Goal: Information Seeking & Learning: Learn about a topic

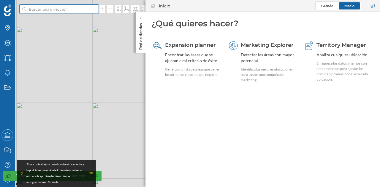
click at [70, 8] on input at bounding box center [59, 8] width 66 height 9
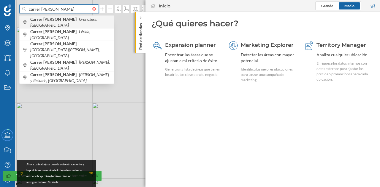
type input "carrer [PERSON_NAME]"
click at [72, 18] on div "Carrer [PERSON_NAME], [GEOGRAPHIC_DATA]" at bounding box center [67, 22] width 94 height 12
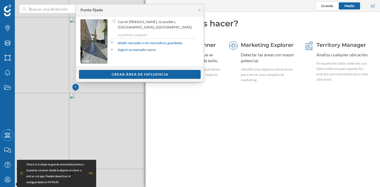
click at [236, 118] on geo-home-tab "¿Qué quieres hacer? Expansion planner Encontrar las áreas que se ajustan a mi c…" at bounding box center [262, 99] width 234 height 175
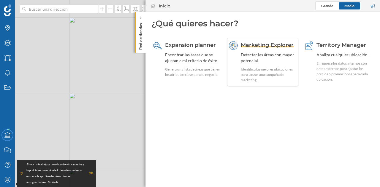
click at [257, 62] on div "Detectar las áreas con mayor potencial." at bounding box center [269, 58] width 56 height 12
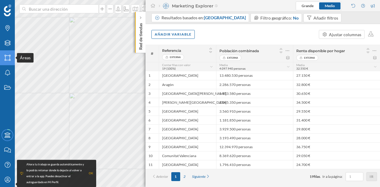
click at [4, 57] on icon "Áreas" at bounding box center [7, 58] width 7 height 6
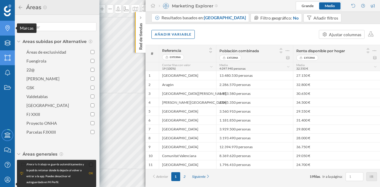
click at [7, 27] on icon at bounding box center [7, 28] width 4 height 6
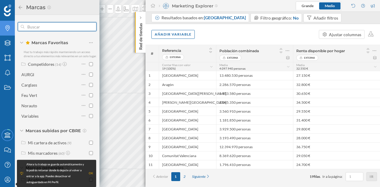
click at [69, 23] on input "text" at bounding box center [57, 27] width 66 height 12
click at [139, 20] on icon at bounding box center [140, 18] width 2 height 6
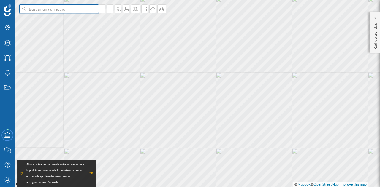
click at [49, 9] on input at bounding box center [59, 8] width 66 height 9
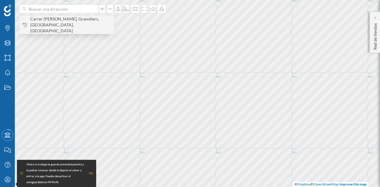
click at [52, 22] on span "Carrer [PERSON_NAME], Granollers, [GEOGRAPHIC_DATA], [GEOGRAPHIC_DATA]" at bounding box center [70, 25] width 81 height 18
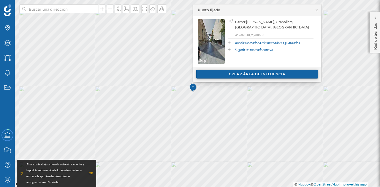
click at [276, 74] on div "Crear área de influencia" at bounding box center [257, 74] width 122 height 9
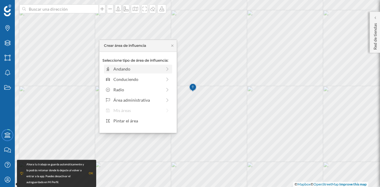
click at [141, 66] on div "Andando" at bounding box center [137, 69] width 48 height 6
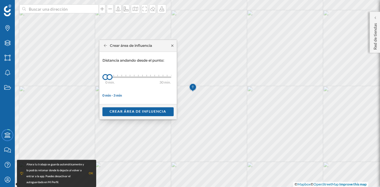
click at [171, 47] on icon at bounding box center [172, 46] width 4 height 4
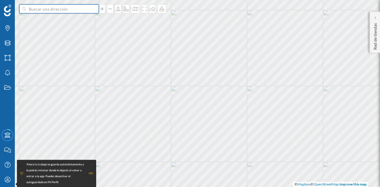
click at [55, 7] on input at bounding box center [59, 8] width 66 height 9
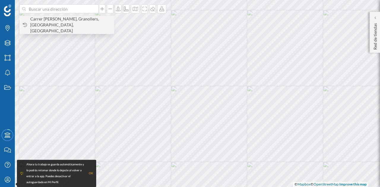
click at [62, 21] on span "Carrer [PERSON_NAME], Granollers, [GEOGRAPHIC_DATA], [GEOGRAPHIC_DATA]" at bounding box center [70, 25] width 81 height 18
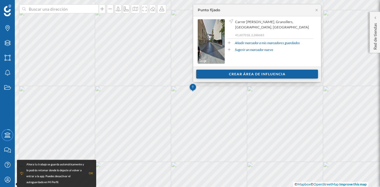
click at [228, 74] on div "Crear área de influencia" at bounding box center [257, 74] width 122 height 9
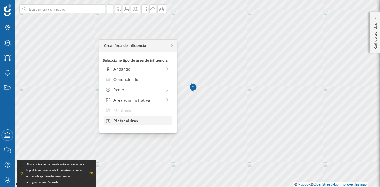
click at [142, 120] on div "Pintar el área" at bounding box center [141, 121] width 57 height 6
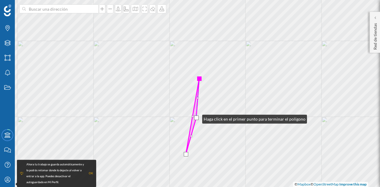
click at [196, 118] on div at bounding box center [196, 118] width 4 height 4
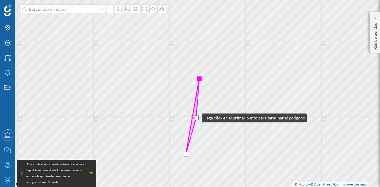
click at [196, 117] on div at bounding box center [196, 118] width 4 height 4
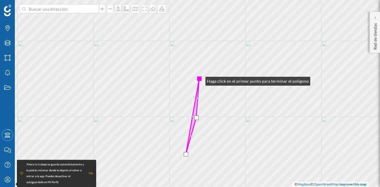
click at [199, 80] on div at bounding box center [199, 79] width 4 height 4
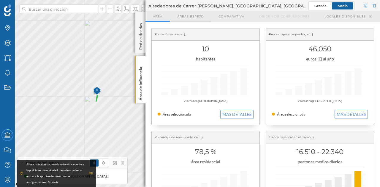
click at [202, 16] on span "Áreas espejo" at bounding box center [190, 16] width 26 height 4
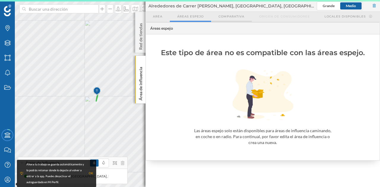
click at [238, 17] on span "Comparativa" at bounding box center [231, 16] width 26 height 4
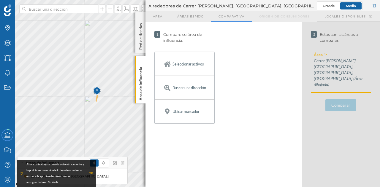
click at [338, 16] on span "Locales disponibles" at bounding box center [344, 16] width 41 height 4
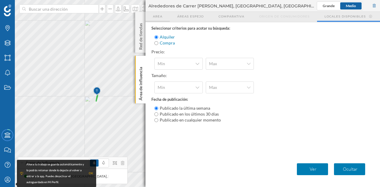
click at [156, 17] on span "Area" at bounding box center [157, 16] width 9 height 4
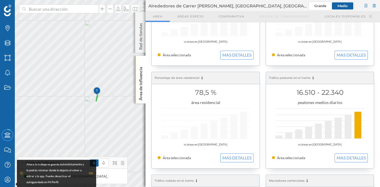
scroll to position [89, 0]
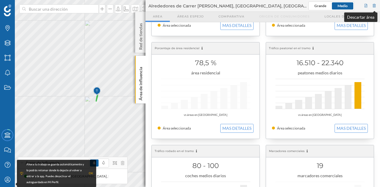
click at [374, 3] on div at bounding box center [373, 5] width 5 height 9
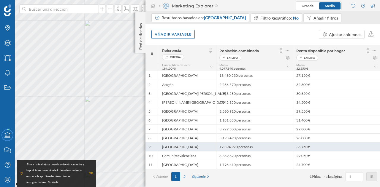
click at [175, 148] on div "[GEOGRAPHIC_DATA]" at bounding box center [187, 146] width 57 height 9
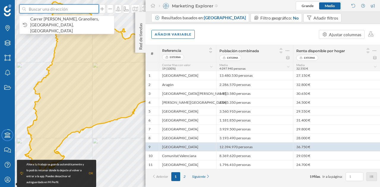
click at [50, 7] on input at bounding box center [59, 8] width 66 height 9
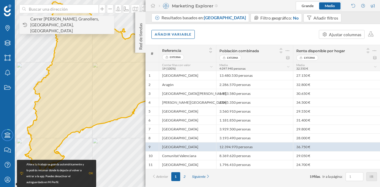
click at [59, 16] on span "Carrer [PERSON_NAME], Granollers, [GEOGRAPHIC_DATA], [GEOGRAPHIC_DATA]" at bounding box center [70, 25] width 81 height 18
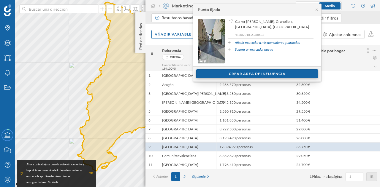
click at [243, 74] on div "Crear área de influencia" at bounding box center [257, 73] width 122 height 9
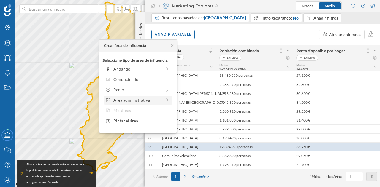
click at [141, 98] on div "Área administrativa" at bounding box center [137, 100] width 48 height 6
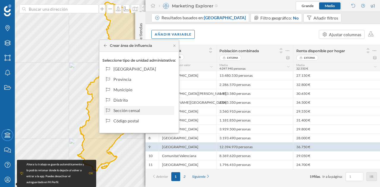
click at [135, 110] on div "Sección censal" at bounding box center [142, 110] width 58 height 6
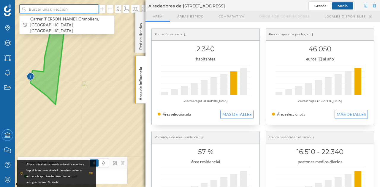
click at [69, 12] on input at bounding box center [59, 8] width 66 height 9
paste input "41.404248 2.197242"
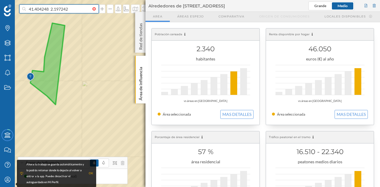
type input "41.404248 2.197242"
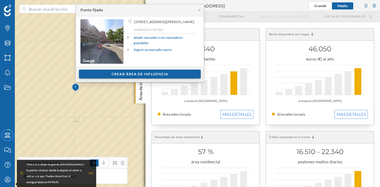
click at [143, 71] on div "Crear área de influencia" at bounding box center [140, 74] width 122 height 9
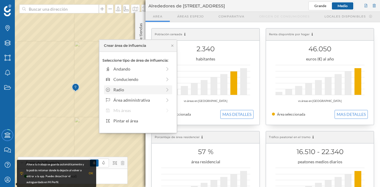
click at [126, 88] on div "Radio" at bounding box center [137, 90] width 48 height 6
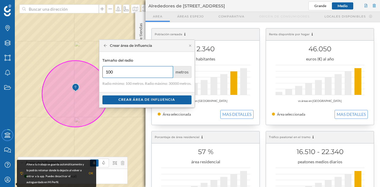
click at [167, 72] on input "100" at bounding box center [137, 72] width 71 height 12
click at [169, 70] on input "100" at bounding box center [137, 72] width 71 height 12
click at [169, 69] on input "200" at bounding box center [137, 72] width 71 height 12
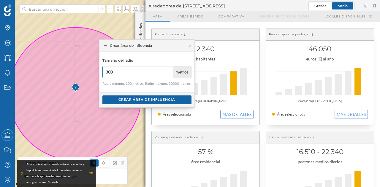
click at [169, 69] on input "300" at bounding box center [137, 72] width 71 height 12
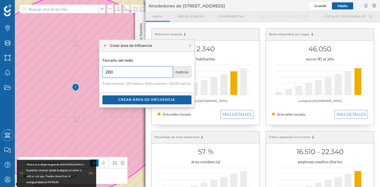
click at [168, 74] on input "200" at bounding box center [137, 72] width 71 height 12
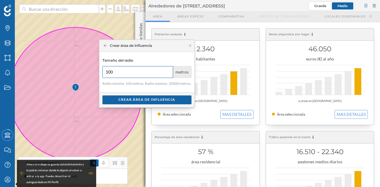
click at [168, 74] on input "100" at bounding box center [137, 72] width 71 height 12
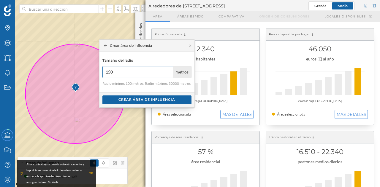
type input "150"
click at [190, 43] on div "Crear área de influencia" at bounding box center [146, 46] width 95 height 12
click at [191, 47] on icon at bounding box center [190, 46] width 4 height 4
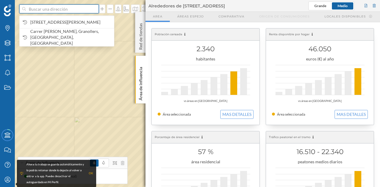
click at [65, 11] on input at bounding box center [59, 8] width 66 height 9
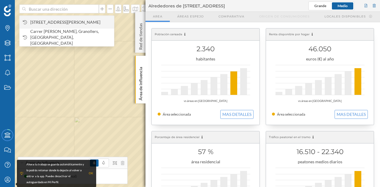
click at [68, 23] on span "[STREET_ADDRESS][PERSON_NAME]" at bounding box center [70, 22] width 81 height 6
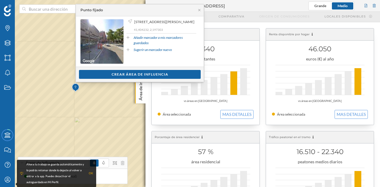
click at [161, 43] on link "Añadir marcador a mis marcadores guardados" at bounding box center [164, 40] width 63 height 11
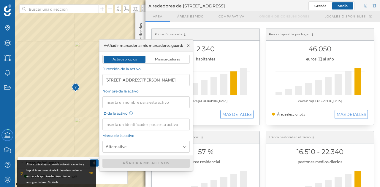
click at [187, 44] on icon at bounding box center [188, 45] width 2 height 2
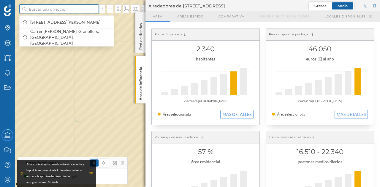
click at [77, 10] on input at bounding box center [59, 8] width 66 height 9
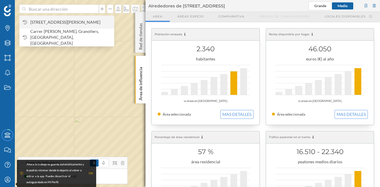
click at [65, 19] on span "[STREET_ADDRESS][PERSON_NAME]" at bounding box center [70, 22] width 81 height 6
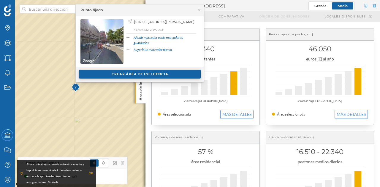
click at [132, 73] on div "Crear área de influencia" at bounding box center [140, 74] width 122 height 9
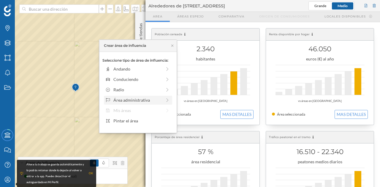
click at [133, 98] on div "Área administrativa" at bounding box center [137, 100] width 48 height 6
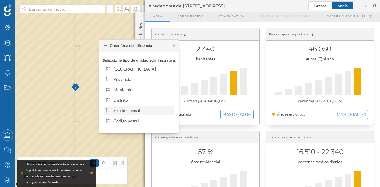
click at [128, 112] on div "Sección censal" at bounding box center [142, 110] width 58 height 6
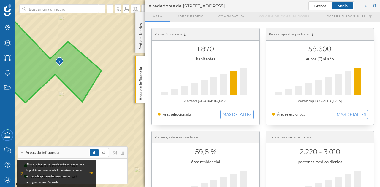
scroll to position [59, 0]
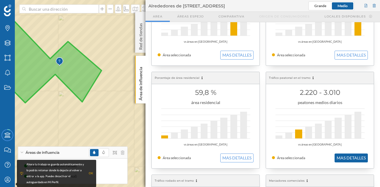
click at [357, 155] on button "MAS DETALLES" at bounding box center [350, 158] width 33 height 9
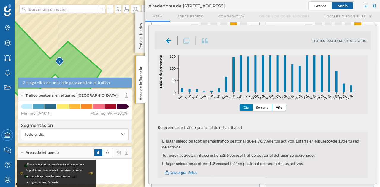
scroll to position [178, 0]
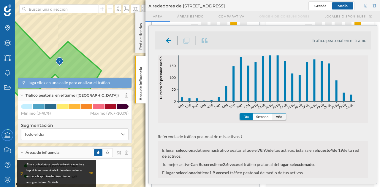
click at [281, 117] on button "Año" at bounding box center [279, 117] width 14 height 6
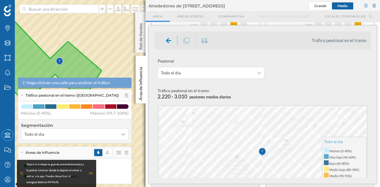
scroll to position [0, 0]
click at [214, 74] on span "Todo el día" at bounding box center [207, 73] width 93 height 6
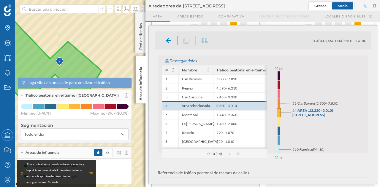
scroll to position [121, 0]
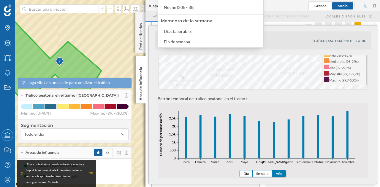
click at [274, 40] on ul "Tráfico peatonal en el tramo" at bounding box center [263, 40] width 216 height 18
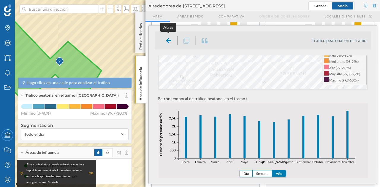
click at [170, 41] on icon at bounding box center [168, 40] width 5 height 5
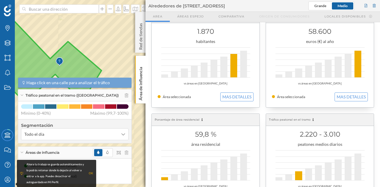
scroll to position [0, 0]
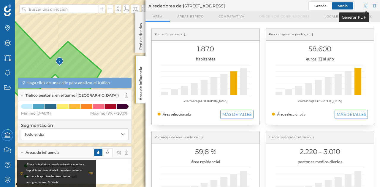
click at [368, 8] on div at bounding box center [365, 5] width 5 height 9
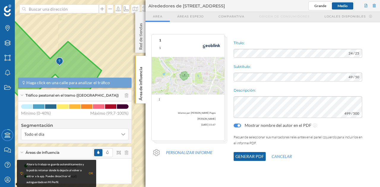
click at [255, 158] on button "Generar PDF" at bounding box center [249, 156] width 32 height 9
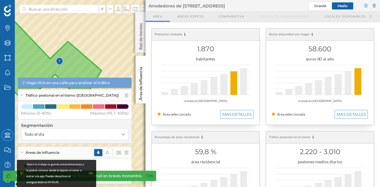
click at [92, 172] on div "OK" at bounding box center [91, 174] width 4 height 6
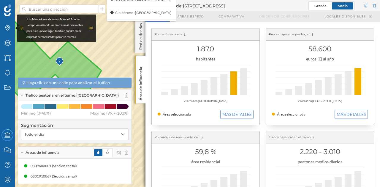
click at [92, 26] on div "OK" at bounding box center [91, 28] width 4 height 6
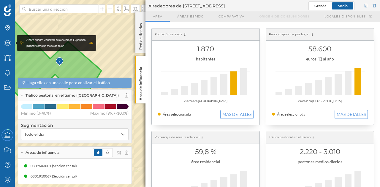
click at [7, 8] on img at bounding box center [7, 10] width 7 height 12
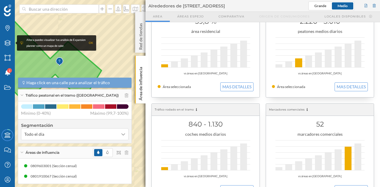
scroll to position [148, 0]
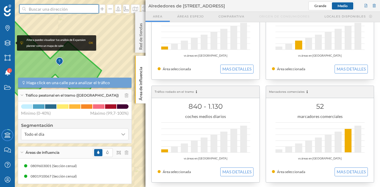
click at [74, 7] on input at bounding box center [59, 8] width 66 height 9
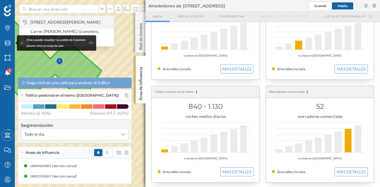
click at [71, 19] on span "[STREET_ADDRESS][PERSON_NAME]" at bounding box center [70, 22] width 81 height 6
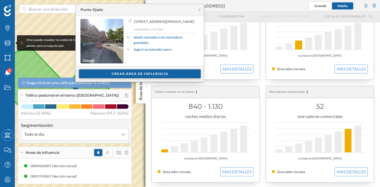
click at [158, 71] on div "Crear área de influencia" at bounding box center [140, 73] width 122 height 9
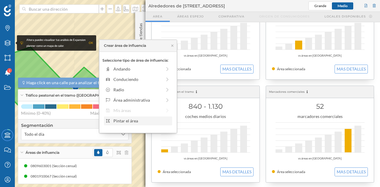
click at [130, 122] on div "Pintar el área" at bounding box center [141, 121] width 57 height 6
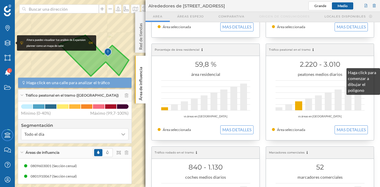
scroll to position [89, 0]
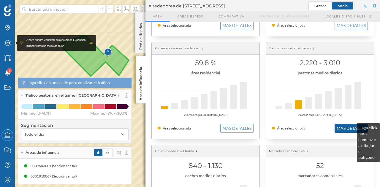
click at [351, 126] on button "MAS DETALLES" at bounding box center [350, 128] width 33 height 9
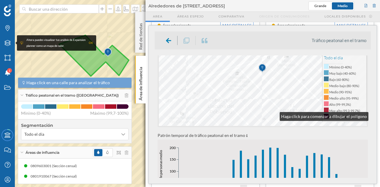
scroll to position [32, 0]
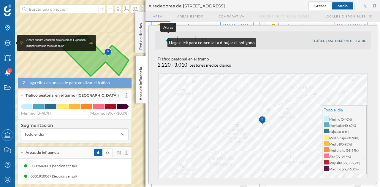
click at [161, 41] on div at bounding box center [168, 40] width 17 height 9
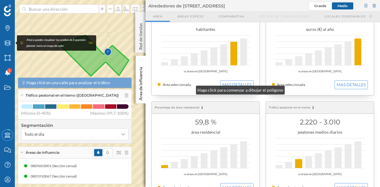
scroll to position [0, 0]
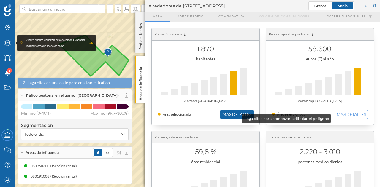
click at [236, 117] on button "MAS DETALLES" at bounding box center [236, 114] width 33 height 9
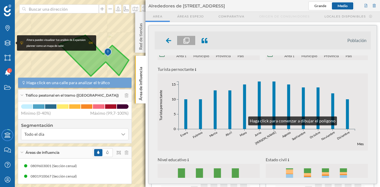
scroll to position [196, 0]
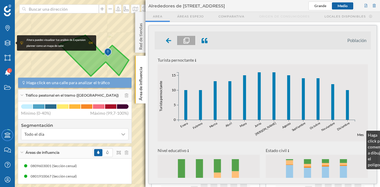
click at [360, 134] on text "Mes" at bounding box center [360, 135] width 7 height 4
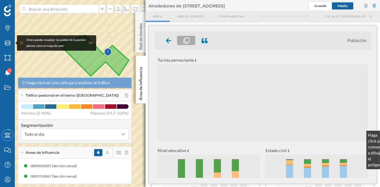
scroll to position [0, 0]
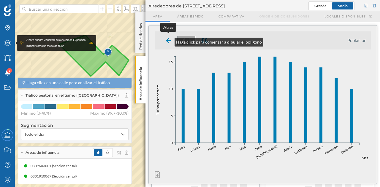
click at [168, 41] on icon at bounding box center [168, 40] width 5 height 5
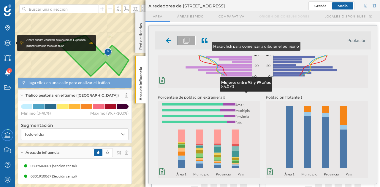
scroll to position [59, 0]
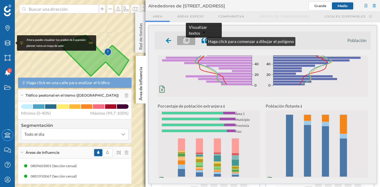
click at [200, 40] on div at bounding box center [204, 40] width 18 height 9
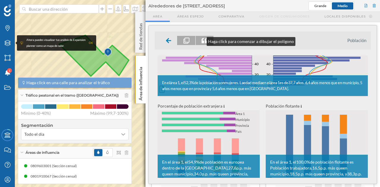
click at [200, 40] on div at bounding box center [204, 40] width 18 height 9
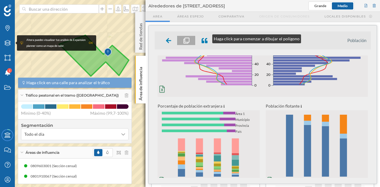
click at [206, 38] on icon at bounding box center [204, 41] width 6 height 6
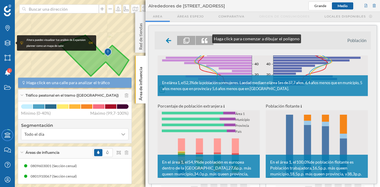
click at [206, 38] on icon at bounding box center [204, 41] width 6 height 6
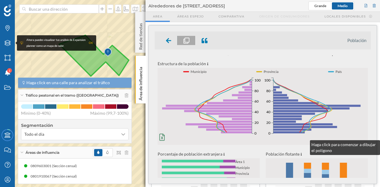
scroll to position [0, 0]
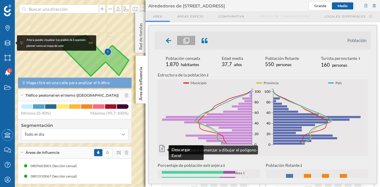
click at [163, 149] on icon at bounding box center [161, 148] width 5 height 7
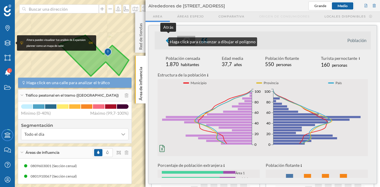
click at [162, 40] on div at bounding box center [168, 40] width 17 height 9
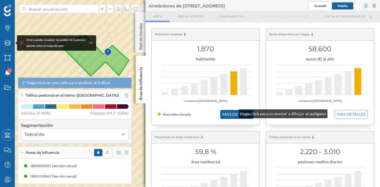
click at [233, 112] on button "MAS DETALLES" at bounding box center [236, 114] width 33 height 9
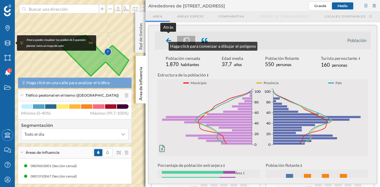
click at [163, 45] on div at bounding box center [168, 40] width 17 height 9
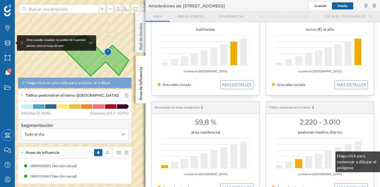
scroll to position [89, 0]
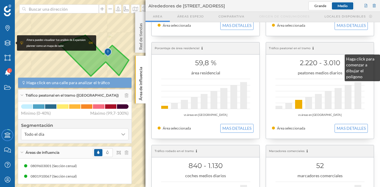
click at [338, 58] on h1 "2.220 - 3.010" at bounding box center [320, 62] width 96 height 11
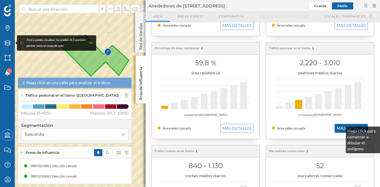
click at [340, 130] on button "MAS DETALLES" at bounding box center [350, 128] width 33 height 9
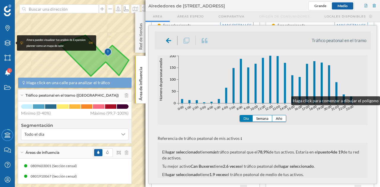
scroll to position [148, 0]
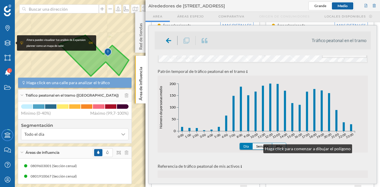
click at [257, 147] on button "Semana" at bounding box center [262, 146] width 20 height 6
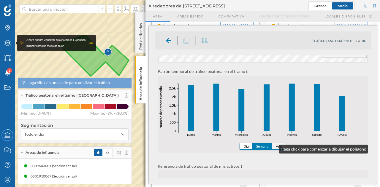
click at [273, 148] on button "Año" at bounding box center [279, 146] width 14 height 6
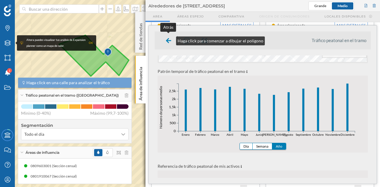
click at [170, 39] on icon at bounding box center [168, 41] width 5 height 6
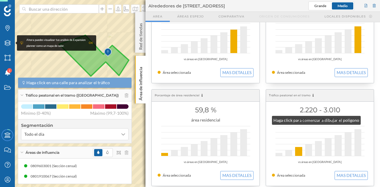
scroll to position [30, 0]
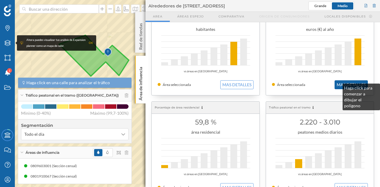
click at [336, 87] on button "MAS DETALLES" at bounding box center [350, 84] width 33 height 9
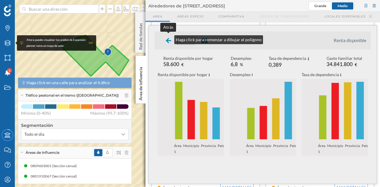
click at [168, 38] on icon at bounding box center [168, 40] width 5 height 5
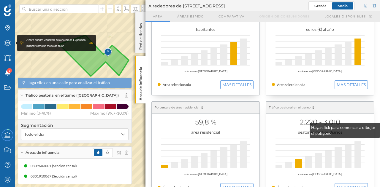
scroll to position [59, 0]
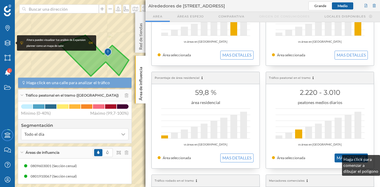
click at [336, 158] on button "MAS DETALLES" at bounding box center [350, 158] width 33 height 9
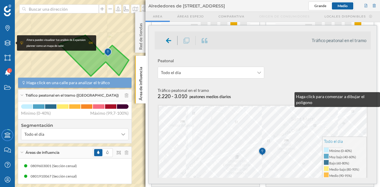
scroll to position [0, 0]
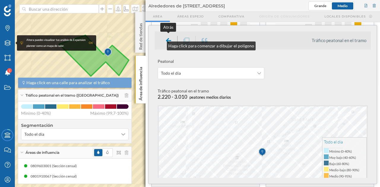
click at [161, 44] on div at bounding box center [168, 40] width 17 height 9
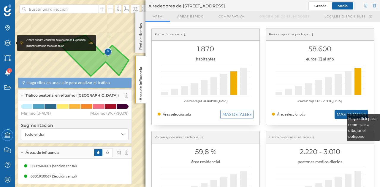
click at [340, 117] on button "MAS DETALLES" at bounding box center [350, 114] width 33 height 9
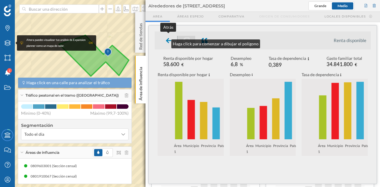
click at [165, 42] on div at bounding box center [168, 40] width 17 height 9
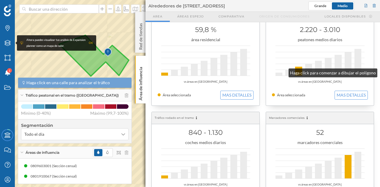
scroll to position [148, 0]
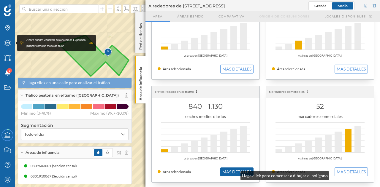
click at [234, 174] on button "MAS DETALLES" at bounding box center [236, 172] width 33 height 9
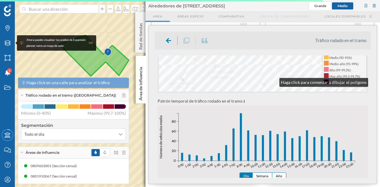
scroll to position [178, 0]
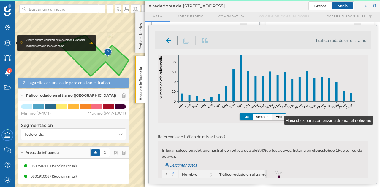
click at [278, 119] on button "Año" at bounding box center [279, 117] width 14 height 6
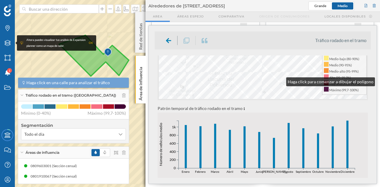
scroll to position [148, 0]
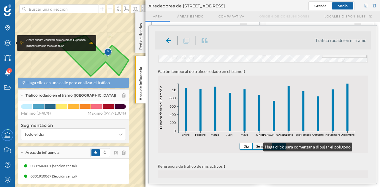
click at [257, 146] on button "Semana" at bounding box center [262, 146] width 20 height 6
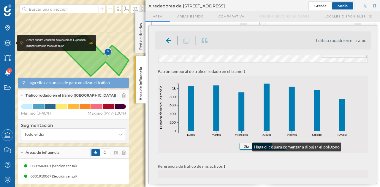
click at [246, 146] on button "Día" at bounding box center [246, 146] width 13 height 6
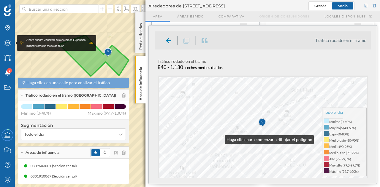
scroll to position [0, 0]
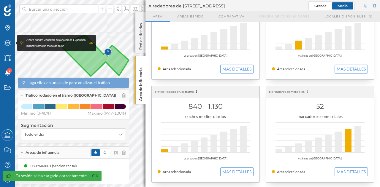
scroll to position [148, 0]
click at [358, 170] on button "MAS DETALLES" at bounding box center [350, 172] width 33 height 9
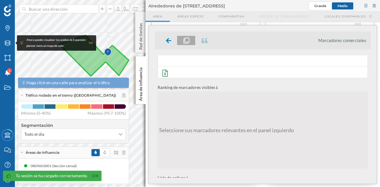
scroll to position [0, 0]
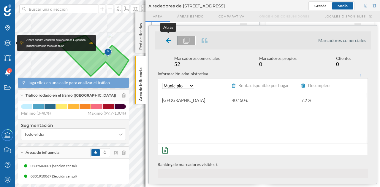
click at [168, 39] on icon at bounding box center [168, 41] width 5 height 6
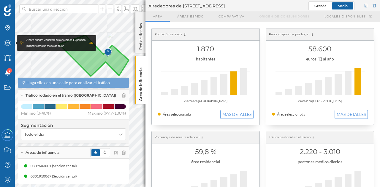
scroll to position [59, 0]
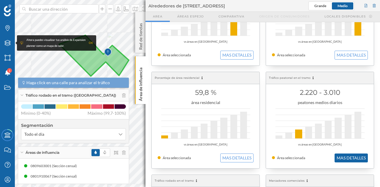
click at [344, 156] on button "MAS DETALLES" at bounding box center [350, 158] width 33 height 9
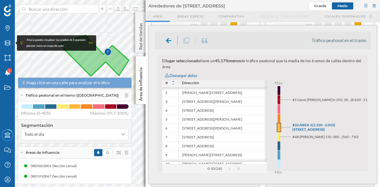
scroll to position [15, 0]
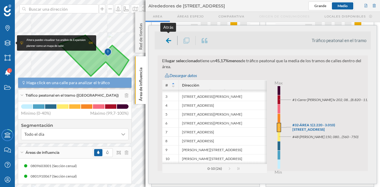
click at [168, 37] on icon at bounding box center [168, 40] width 5 height 7
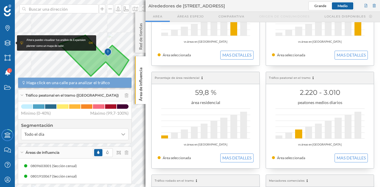
click at [91, 43] on div "OK" at bounding box center [91, 43] width 4 height 6
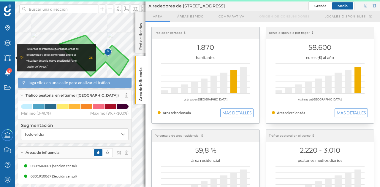
scroll to position [0, 0]
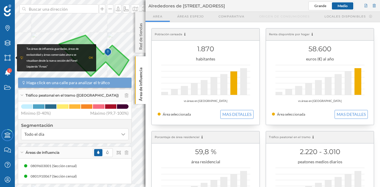
click at [125, 152] on div "Áreas de influencia" at bounding box center [74, 153] width 113 height 12
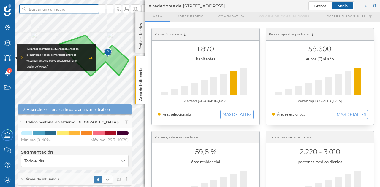
click at [56, 10] on input at bounding box center [59, 8] width 66 height 9
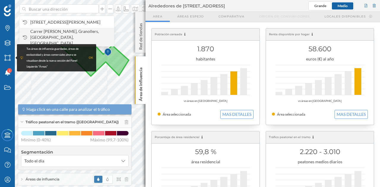
click at [61, 35] on span "Carrer [PERSON_NAME], Granollers, [GEOGRAPHIC_DATA], [GEOGRAPHIC_DATA]" at bounding box center [70, 37] width 81 height 18
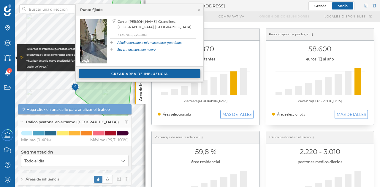
click at [144, 71] on div "Crear área de influencia" at bounding box center [140, 73] width 122 height 9
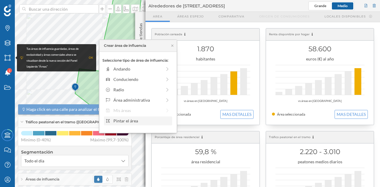
click at [138, 121] on div "Pintar el área" at bounding box center [141, 121] width 57 height 6
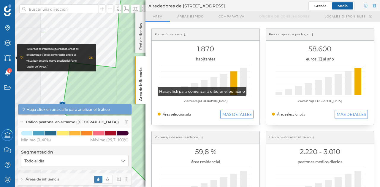
drag, startPoint x: 93, startPoint y: 87, endPoint x: 152, endPoint y: 90, distance: 59.1
click at [152, 90] on div "Marcas Capas Áreas Notificaciones 1 Estados Academy Contacta con nosotros Centr…" at bounding box center [190, 93] width 380 height 187
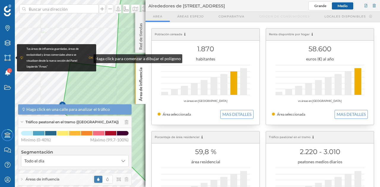
click at [87, 57] on div "Tus áreas de influencia guardadas, áreas de exclusividad y áreas comerciales ah…" at bounding box center [56, 58] width 73 height 24
click at [89, 58] on div "OK" at bounding box center [91, 58] width 4 height 6
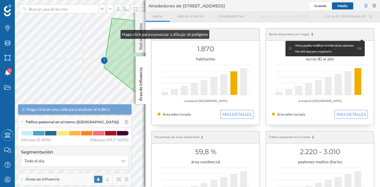
drag, startPoint x: 73, startPoint y: 77, endPoint x: 113, endPoint y: 32, distance: 60.9
click at [114, 32] on icon at bounding box center [166, 45] width 125 height 218
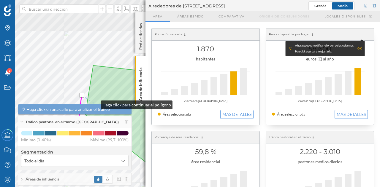
drag, startPoint x: 105, startPoint y: 26, endPoint x: 92, endPoint y: 99, distance: 74.8
click at [94, 104] on icon at bounding box center [143, 130] width 116 height 142
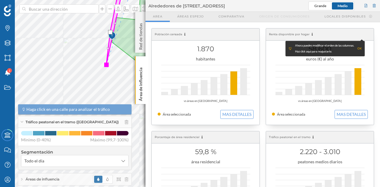
click at [133, 0] on html "Marcas Capas Áreas Notificaciones 1 Estados Academy Contacta con nosotros Centr…" at bounding box center [190, 93] width 380 height 187
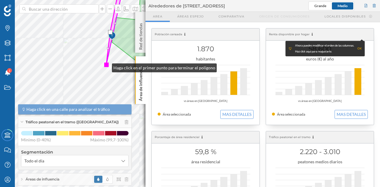
click at [106, 66] on div at bounding box center [106, 65] width 4 height 4
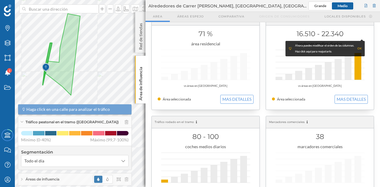
scroll to position [119, 0]
click at [357, 99] on button "MAS DETALLES" at bounding box center [350, 98] width 33 height 9
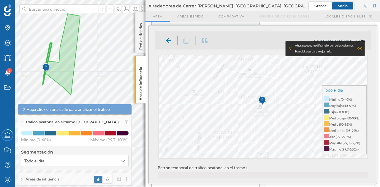
scroll to position [0, 0]
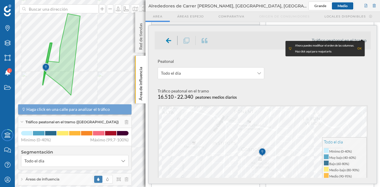
click at [359, 46] on div "OK" at bounding box center [359, 49] width 4 height 6
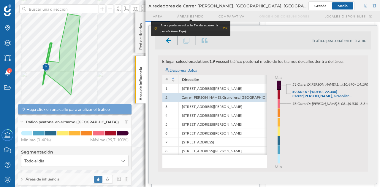
scroll to position [447, 0]
click at [139, 42] on p "Red de tiendas" at bounding box center [141, 35] width 6 height 29
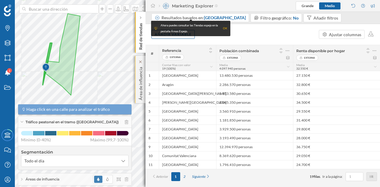
click at [139, 85] on p "Área de influencia" at bounding box center [141, 83] width 6 height 36
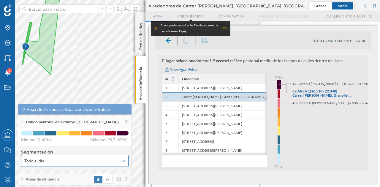
click at [92, 161] on span "Todo el día" at bounding box center [71, 161] width 94 height 6
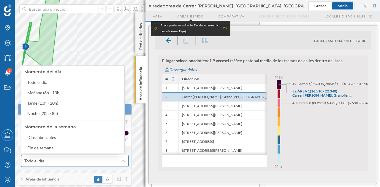
click at [92, 161] on span "Todo el día" at bounding box center [71, 161] width 94 height 6
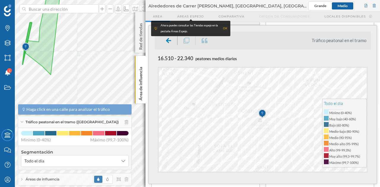
scroll to position [0, 0]
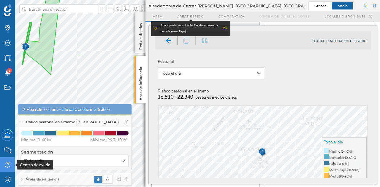
click at [7, 162] on icon "Centro de ayuda" at bounding box center [7, 165] width 7 height 6
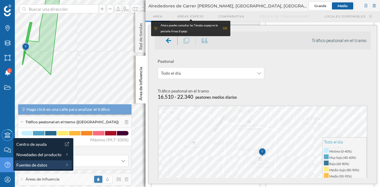
click at [34, 162] on span "Fuentes de datos" at bounding box center [31, 165] width 31 height 6
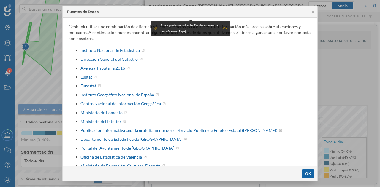
click at [223, 27] on div "OK" at bounding box center [225, 29] width 4 height 6
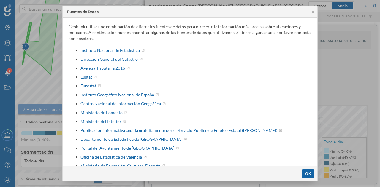
click at [96, 49] on div "Instituto Nacional de Estadística" at bounding box center [112, 50] width 64 height 6
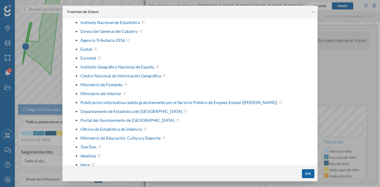
scroll to position [47, 0]
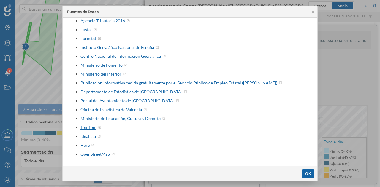
click at [91, 125] on div "TomTom" at bounding box center [90, 128] width 21 height 6
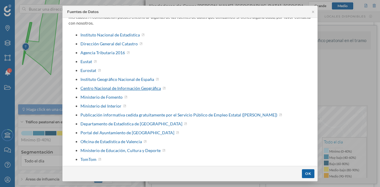
scroll to position [0, 0]
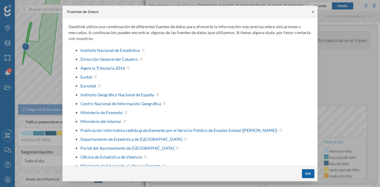
click at [314, 13] on icon at bounding box center [313, 12] width 2 height 2
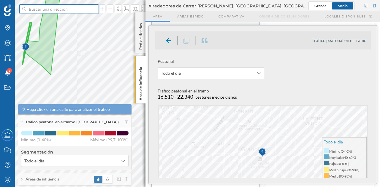
click at [65, 7] on input at bounding box center [59, 8] width 66 height 9
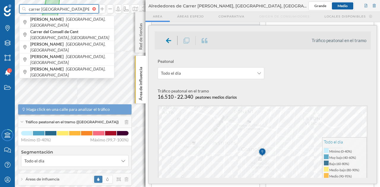
type input "carrer gran de gracia"
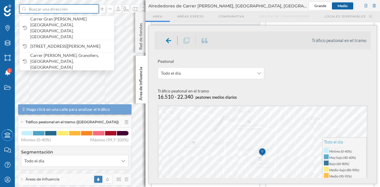
click at [71, 9] on input at bounding box center [59, 8] width 66 height 9
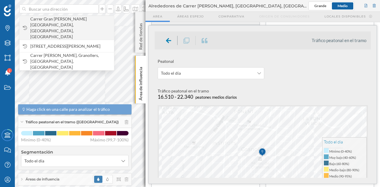
click at [68, 18] on span "Carrer Gran de Gràcia, Gràcia, Barcelona, España" at bounding box center [70, 28] width 81 height 24
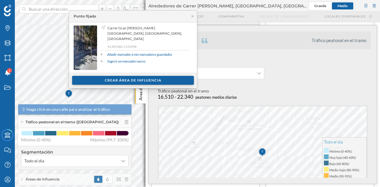
click at [97, 80] on div "Crear área de influencia" at bounding box center [133, 80] width 122 height 9
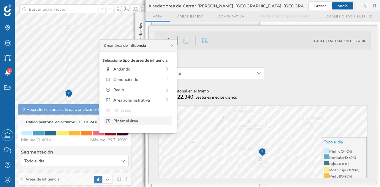
click at [132, 120] on div "Pintar el área" at bounding box center [141, 121] width 57 height 6
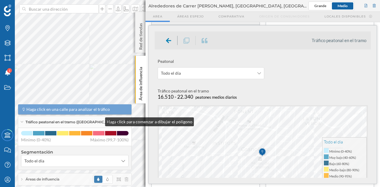
click at [99, 120] on div "Marcas Capas Áreas Notificaciones 1 Estados Academy Contacta con nosotros Centr…" at bounding box center [190, 93] width 380 height 187
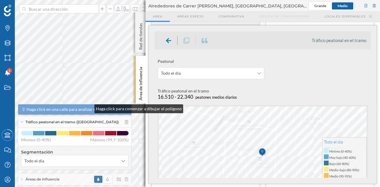
click at [88, 107] on div "Marcas Capas Áreas Notificaciones 1 Estados Academy Contacta con nosotros Centr…" at bounding box center [190, 93] width 380 height 187
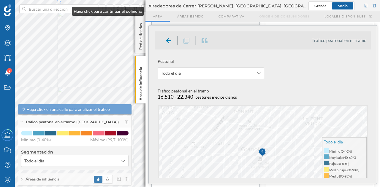
click at [66, 10] on div "Marcas Capas Áreas Notificaciones 1 Estados Academy Contacta con nosotros Centr…" at bounding box center [190, 93] width 380 height 187
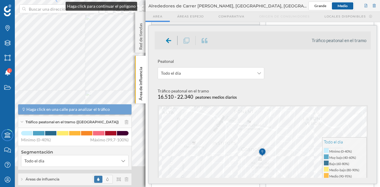
click at [60, 5] on div "Marcas Capas Áreas Notificaciones 1 Estados Academy Contacta con nosotros Centr…" at bounding box center [190, 93] width 380 height 187
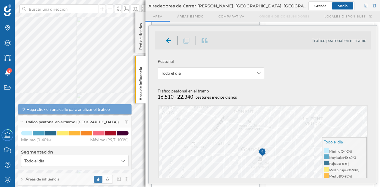
click at [61, 0] on html "Marcas Capas Áreas Notificaciones 1 Estados Academy Contacta con nosotros Centr…" at bounding box center [190, 93] width 380 height 187
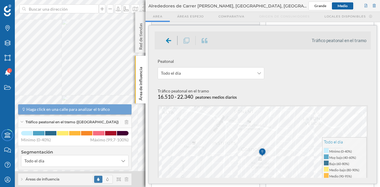
click at [85, 0] on html "Marcas Capas Áreas Notificaciones 1 Estados Academy Contacta con nosotros Centr…" at bounding box center [190, 93] width 380 height 187
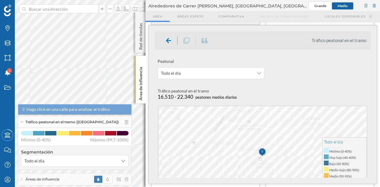
click at [73, 0] on html "Marcas Capas Áreas Notificaciones 1 Estados Academy Contacta con nosotros Centr…" at bounding box center [190, 93] width 380 height 187
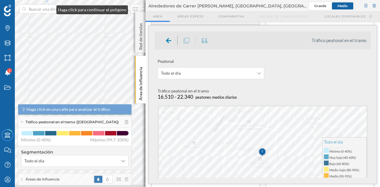
click at [50, 8] on div "Marcas Capas Áreas Notificaciones 1 Estados Academy Contacta con nosotros Centr…" at bounding box center [190, 93] width 380 height 187
click at [51, 8] on div "Marcas Capas Áreas Notificaciones 1 Estados Academy Contacta con nosotros Centr…" at bounding box center [190, 93] width 380 height 187
click at [40, 0] on html "Marcas Capas Áreas Notificaciones 1 Estados Academy Contacta con nosotros Centr…" at bounding box center [190, 93] width 380 height 187
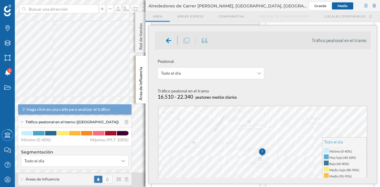
click at [43, 0] on html "Marcas Capas Áreas Notificaciones 1 Estados Academy Contacta con nosotros Centr…" at bounding box center [190, 93] width 380 height 187
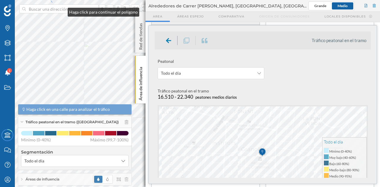
click at [40, 0] on html "Marcas Capas Áreas Notificaciones 1 Estados Academy Contacta con nosotros Centr…" at bounding box center [190, 93] width 380 height 187
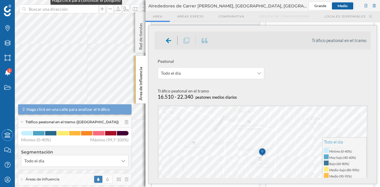
click at [44, 0] on html "Marcas Capas Áreas Notificaciones 1 Estados Academy Contacta con nosotros Centr…" at bounding box center [190, 93] width 380 height 187
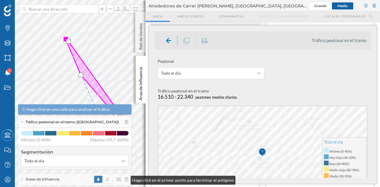
click at [125, 179] on div "Áreas de influencia" at bounding box center [74, 179] width 113 height 12
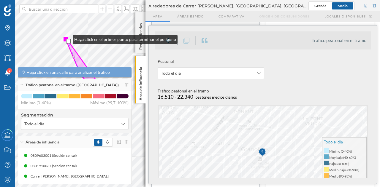
click at [67, 38] on div at bounding box center [65, 39] width 4 height 4
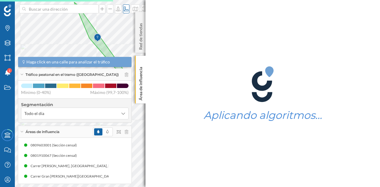
click at [128, 12] on div "Marcas Capas Áreas Notificaciones 1 Estados Academy Contacta con nosotros Centr…" at bounding box center [190, 93] width 380 height 187
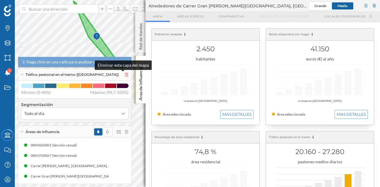
click at [125, 74] on icon at bounding box center [127, 75] width 4 height 4
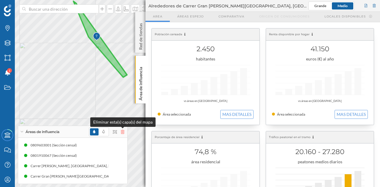
click at [124, 131] on icon at bounding box center [123, 132] width 4 height 4
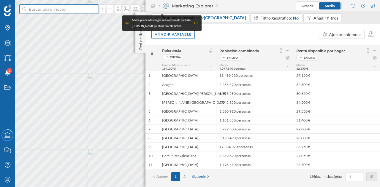
click at [67, 9] on input at bounding box center [59, 8] width 66 height 9
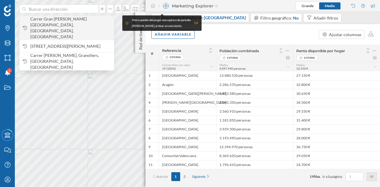
click at [61, 20] on span "Carrer Gran de Gràcia, Gràcia, Barcelona, España" at bounding box center [70, 28] width 81 height 24
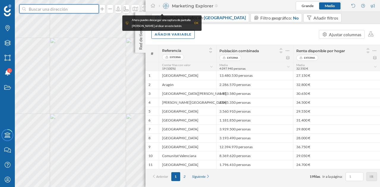
click at [69, 9] on input at bounding box center [59, 8] width 66 height 9
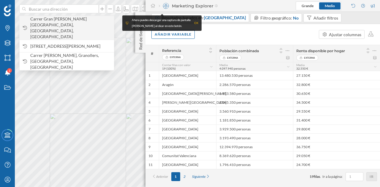
click at [69, 20] on span "Carrer Gran de Gràcia, Gràcia, Barcelona, España" at bounding box center [70, 28] width 81 height 24
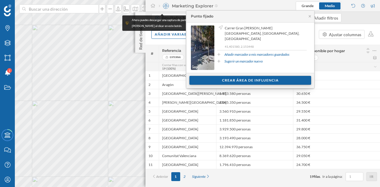
click at [226, 78] on div "Crear área de influencia" at bounding box center [250, 80] width 122 height 9
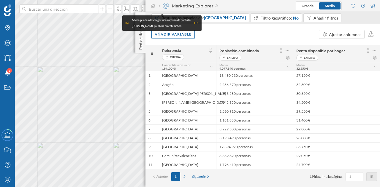
click at [9, 107] on div "Marcas Capas Áreas Notificaciones 1 Estados Academy Contacta con nosotros Centr…" at bounding box center [190, 93] width 380 height 187
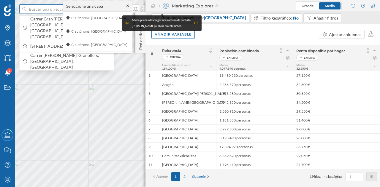
click at [57, 9] on input at bounding box center [59, 8] width 66 height 9
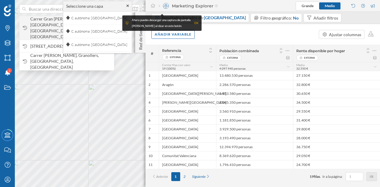
click at [46, 23] on span "Carrer Gran de Gràcia, Gràcia, Barcelona, España" at bounding box center [70, 28] width 81 height 24
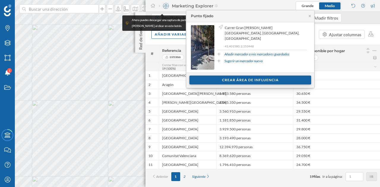
click at [217, 76] on div "Crear área de influencia" at bounding box center [250, 80] width 122 height 9
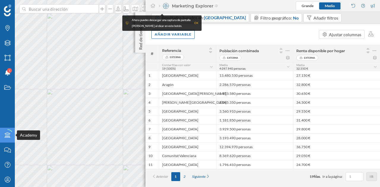
click at [7, 131] on div "Marcas Capas Áreas Notificaciones 1 Estados Academy Contacta con nosotros Centr…" at bounding box center [190, 93] width 380 height 187
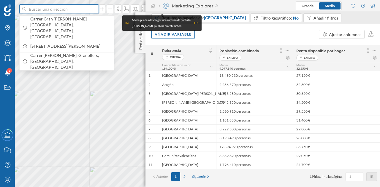
click at [60, 11] on input at bounding box center [59, 8] width 66 height 9
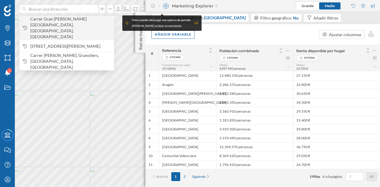
click at [57, 22] on span "Carrer Gran de Gràcia, Gràcia, Barcelona, España" at bounding box center [70, 28] width 81 height 24
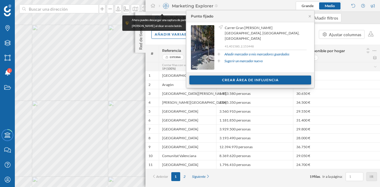
click at [228, 81] on div "Crear área de influencia" at bounding box center [250, 80] width 122 height 9
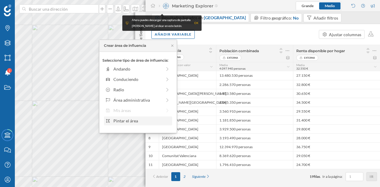
click at [134, 122] on div "Pintar el área" at bounding box center [141, 121] width 57 height 6
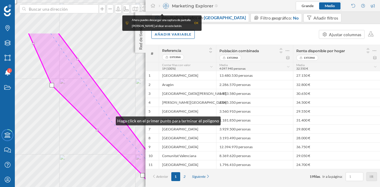
drag, startPoint x: 55, startPoint y: 67, endPoint x: 110, endPoint y: 120, distance: 75.5
click at [110, 120] on icon at bounding box center [106, 125] width 156 height 184
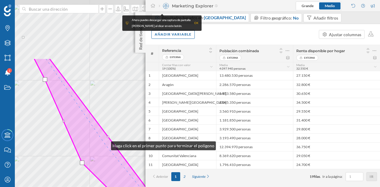
drag, startPoint x: 75, startPoint y: 67, endPoint x: 105, endPoint y: 145, distance: 83.8
click at [105, 145] on icon at bounding box center [124, 171] width 181 height 226
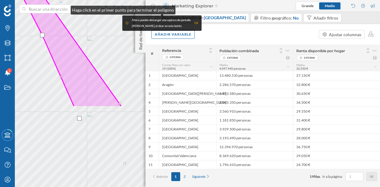
click at [59, 0] on html "Marcas Capas Áreas Notificaciones 1 Estados Academy Contacta con nosotros Centr…" at bounding box center [190, 93] width 380 height 187
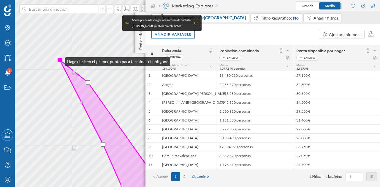
click at [59, 60] on div at bounding box center [60, 60] width 4 height 4
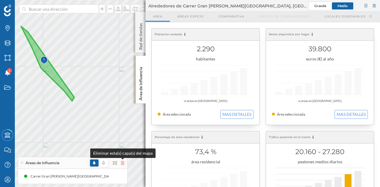
click at [123, 163] on icon at bounding box center [123, 163] width 4 height 4
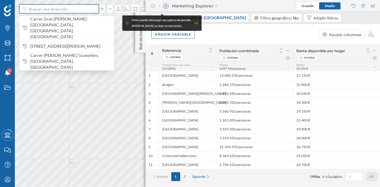
click at [66, 9] on input at bounding box center [59, 8] width 66 height 9
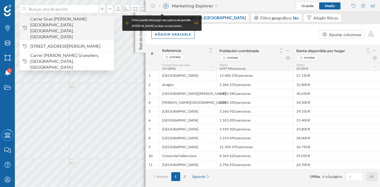
click at [56, 22] on span "Carrer Gran de Gràcia, Gràcia, Barcelona, España" at bounding box center [70, 28] width 81 height 24
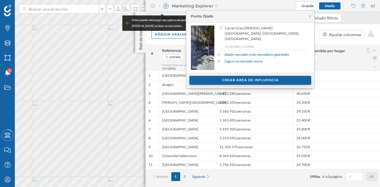
click at [227, 81] on div "Crear área de influencia" at bounding box center [250, 80] width 122 height 9
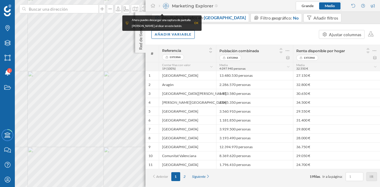
click at [13, 109] on div "Marcas Capas Áreas Notificaciones 1 Estados Academy Contacta con nosotros Centr…" at bounding box center [190, 93] width 380 height 187
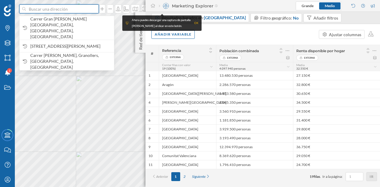
click at [83, 8] on input at bounding box center [59, 8] width 66 height 9
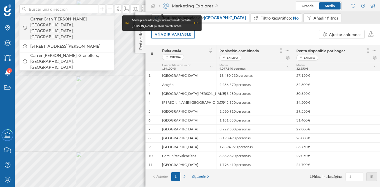
click at [77, 17] on span "Carrer Gran de Gràcia, Gràcia, Barcelona, España" at bounding box center [70, 28] width 81 height 24
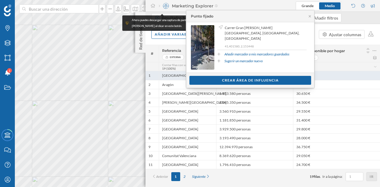
click at [254, 80] on div "Crear área de influencia" at bounding box center [250, 80] width 122 height 9
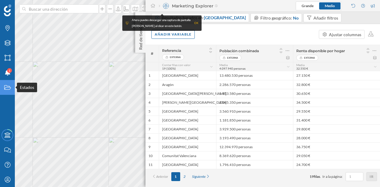
click at [14, 91] on div "Marcas Capas Áreas Notificaciones 1 Estados Academy Contacta con nosotros Centr…" at bounding box center [190, 93] width 380 height 187
click at [94, 11] on div at bounding box center [58, 8] width 79 height 9
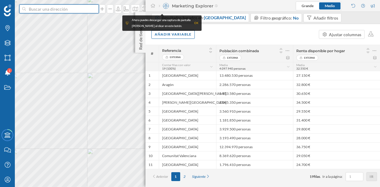
click at [92, 11] on input at bounding box center [59, 8] width 66 height 9
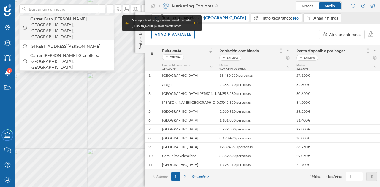
click at [81, 19] on span "Carrer Gran de Gràcia, Gràcia, Barcelona, España" at bounding box center [70, 28] width 81 height 24
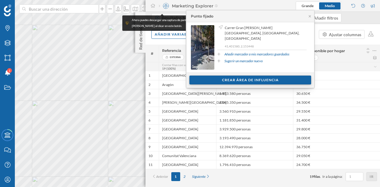
click at [240, 80] on div "Crear área de influencia" at bounding box center [250, 80] width 122 height 9
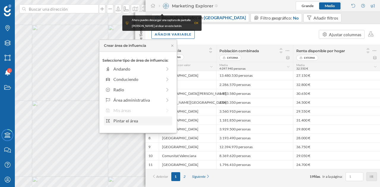
click at [138, 118] on div "Pintar el área" at bounding box center [141, 121] width 57 height 6
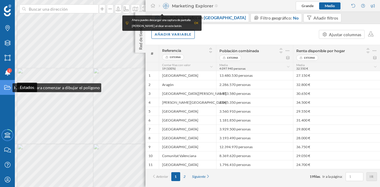
click at [8, 87] on div "Marcas Capas Áreas Notificaciones 1 Estados Academy Contacta con nosotros Centr…" at bounding box center [190, 93] width 380 height 187
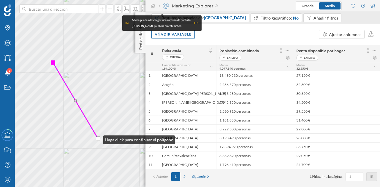
click at [97, 139] on div at bounding box center [98, 139] width 4 height 4
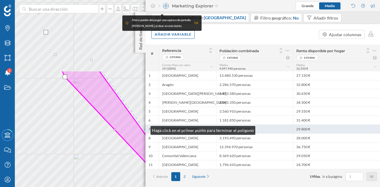
click at [147, 131] on div "Marcas Capas Áreas Notificaciones 1 Estados Academy Contacta con nosotros Centr…" at bounding box center [190, 93] width 380 height 187
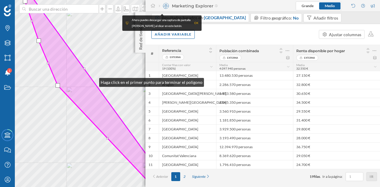
drag, startPoint x: 102, startPoint y: 74, endPoint x: 93, endPoint y: 81, distance: 11.3
click at [93, 81] on icon at bounding box center [103, 100] width 172 height 226
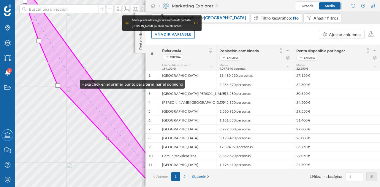
click at [74, 83] on icon at bounding box center [98, 93] width 171 height 226
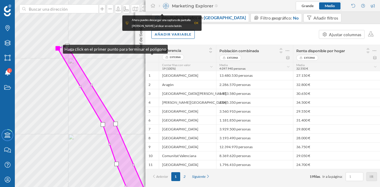
click at [57, 48] on div at bounding box center [57, 48] width 4 height 4
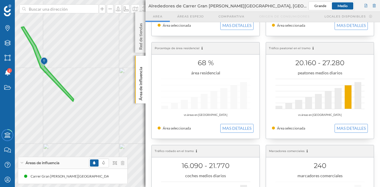
scroll to position [59, 0]
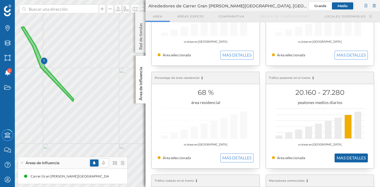
click at [354, 159] on button "MAS DETALLES" at bounding box center [350, 158] width 33 height 9
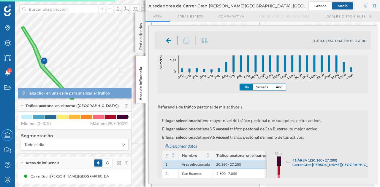
scroll to position [178, 0]
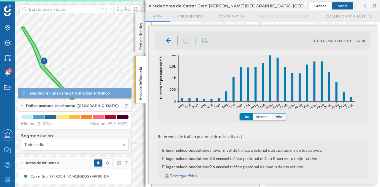
click at [281, 117] on button "Año" at bounding box center [279, 117] width 14 height 6
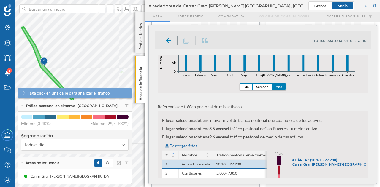
scroll to position [208, 0]
click at [189, 143] on div "Descargar datos" at bounding box center [263, 146] width 207 height 9
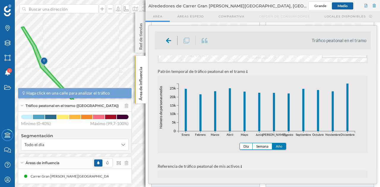
click at [294, 82] on div "Patrón temporal de tráfico peatonal en el tramo Día Semana Año Enero Febrero Ma…" at bounding box center [262, 114] width 210 height 77
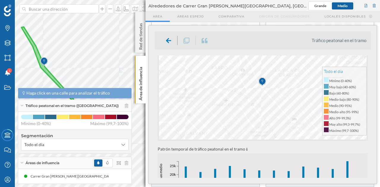
scroll to position [59, 0]
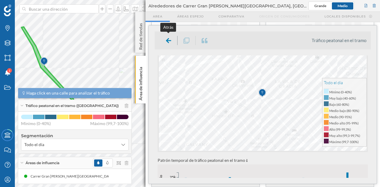
click at [167, 41] on icon at bounding box center [168, 40] width 5 height 5
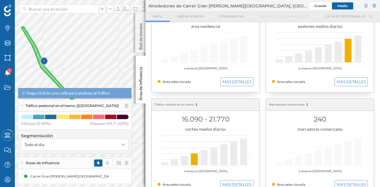
scroll to position [148, 0]
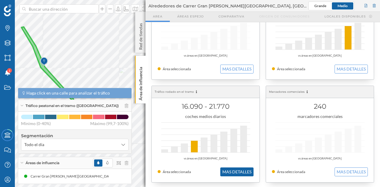
click at [238, 168] on button "MAS DETALLES" at bounding box center [236, 172] width 33 height 9
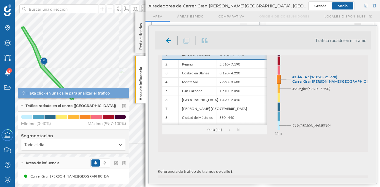
scroll to position [208, 0]
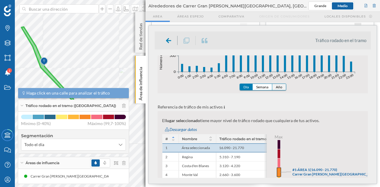
click at [276, 90] on button "Año" at bounding box center [279, 87] width 14 height 6
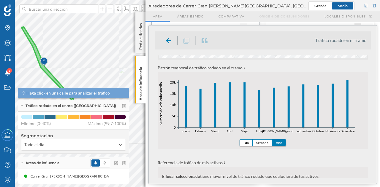
scroll to position [105, 0]
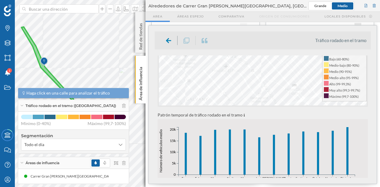
drag, startPoint x: 164, startPoint y: 122, endPoint x: 168, endPoint y: 122, distance: 3.6
click at [168, 122] on div "Patrón temporal de tráfico rodado en el tramo Día Semana Año Enero Febrero Marz…" at bounding box center [262, 157] width 210 height 77
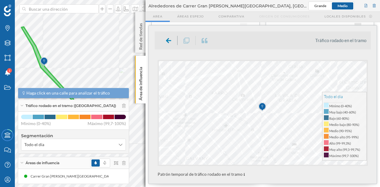
scroll to position [0, 0]
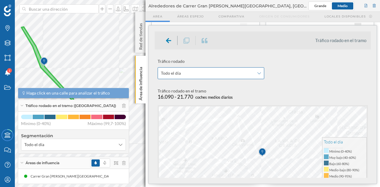
click at [223, 75] on span "Todo el día" at bounding box center [207, 73] width 93 height 6
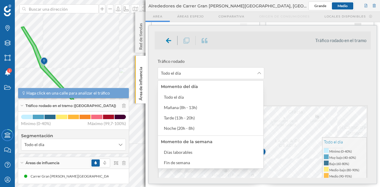
click at [303, 66] on div "Tráfico rodado Todo el día" at bounding box center [261, 68] width 213 height 27
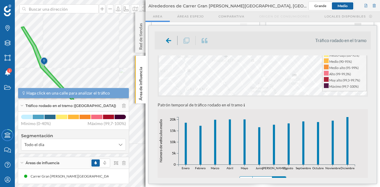
scroll to position [148, 0]
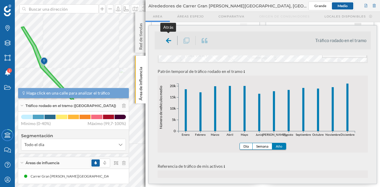
click at [172, 42] on div at bounding box center [168, 40] width 17 height 9
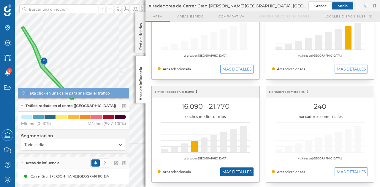
click at [237, 171] on button "MAS DETALLES" at bounding box center [236, 172] width 33 height 9
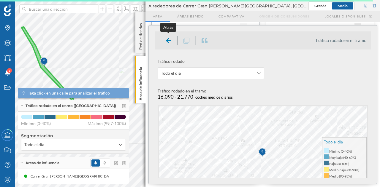
click at [165, 41] on div at bounding box center [168, 40] width 17 height 9
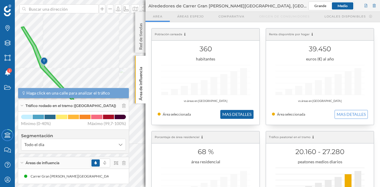
click at [244, 112] on button "MAS DETALLES" at bounding box center [236, 114] width 33 height 9
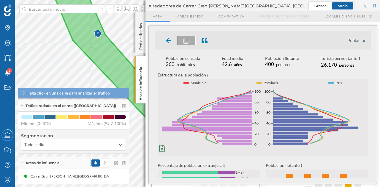
scroll to position [30, 0]
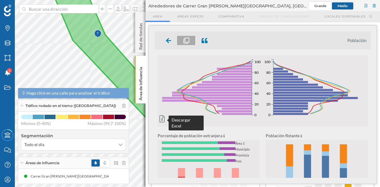
click at [160, 119] on icon at bounding box center [161, 118] width 5 height 7
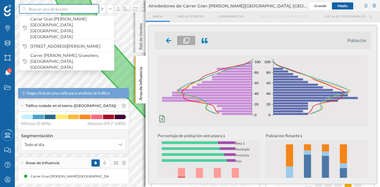
click at [74, 8] on input at bounding box center [59, 8] width 66 height 9
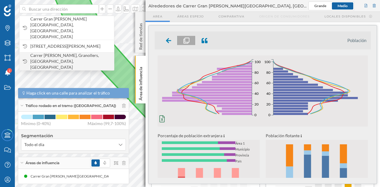
click at [76, 52] on span "Carrer [PERSON_NAME], Granollers, [GEOGRAPHIC_DATA], [GEOGRAPHIC_DATA]" at bounding box center [70, 61] width 81 height 18
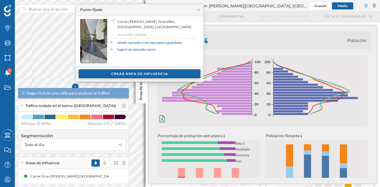
click at [153, 72] on div "Crear área de influencia" at bounding box center [140, 73] width 122 height 9
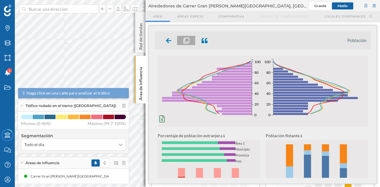
click at [103, 89] on div "Marcas Capas Áreas Notificaciones 1 Estados Academy Contacta con nosotros Centr…" at bounding box center [190, 93] width 380 height 187
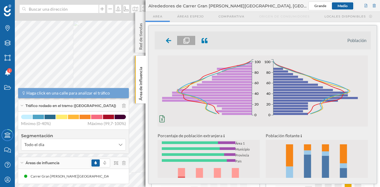
click at [86, 93] on div "Marcas Capas Áreas Notificaciones 1 Estados Academy Contacta con nosotros Centr…" at bounding box center [190, 93] width 380 height 187
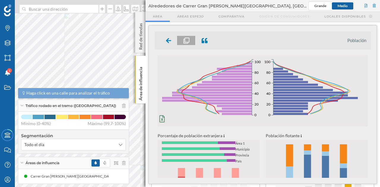
click at [77, 106] on div "Marcas Capas Áreas Notificaciones 1 Estados Academy Contacta con nosotros Centr…" at bounding box center [190, 93] width 380 height 187
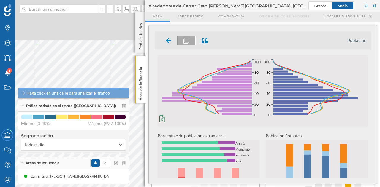
click at [83, 113] on div "Marcas Capas Áreas Notificaciones 1 Estados Academy Contacta con nosotros Centr…" at bounding box center [190, 93] width 380 height 187
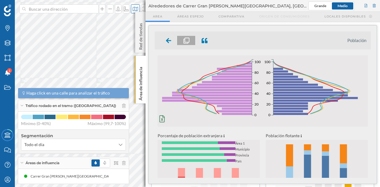
click at [138, 9] on div "Marcas Capas Áreas Notificaciones 1 Estados Academy Contacta con nosotros Centr…" at bounding box center [190, 93] width 380 height 187
click at [120, 12] on div "Marcas Capas Áreas Notificaciones 1 Estados Academy Contacta con nosotros Centr…" at bounding box center [190, 93] width 380 height 187
click at [105, 0] on html "Marcas Capas Áreas Notificaciones 1 Estados Academy Contacta con nosotros Centr…" at bounding box center [190, 93] width 380 height 187
click at [108, 0] on html "Marcas Capas Áreas Notificaciones 1 Estados Academy Contacta con nosotros Centr…" at bounding box center [190, 93] width 380 height 187
click at [106, 12] on div "Marcas Capas Áreas Notificaciones 1 Estados Academy Contacta con nosotros Centr…" at bounding box center [190, 93] width 380 height 187
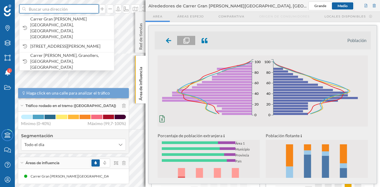
click at [66, 6] on input at bounding box center [59, 8] width 66 height 9
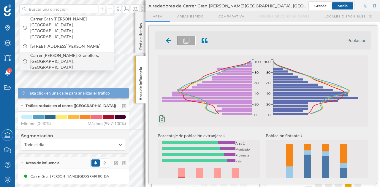
click at [68, 52] on span "Carrer [PERSON_NAME], Granollers, [GEOGRAPHIC_DATA], [GEOGRAPHIC_DATA]" at bounding box center [70, 61] width 81 height 18
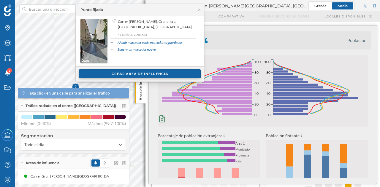
click at [103, 74] on div "Crear área de influencia" at bounding box center [140, 73] width 122 height 9
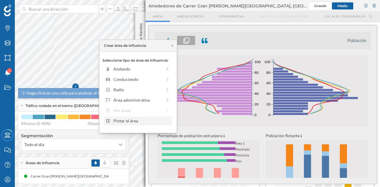
click at [136, 120] on div "Pintar el área" at bounding box center [141, 121] width 57 height 6
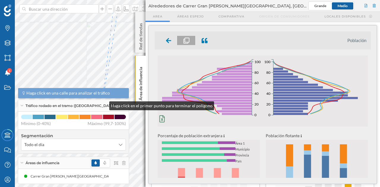
click at [103, 104] on div "Marcas Capas Áreas Notificaciones 1 Estados Academy Contacta con nosotros Centr…" at bounding box center [190, 93] width 380 height 187
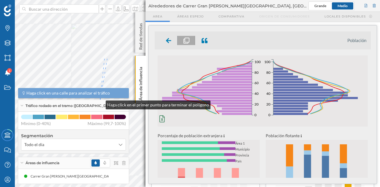
click at [100, 104] on div "Marcas Capas Áreas Notificaciones 1 Estados Academy Contacta con nosotros Centr…" at bounding box center [190, 93] width 380 height 187
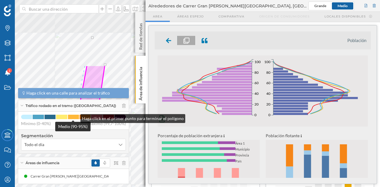
click at [74, 117] on div "Marcas Capas Áreas Notificaciones 1 Estados Academy Contacta con nosotros Centr…" at bounding box center [190, 93] width 380 height 187
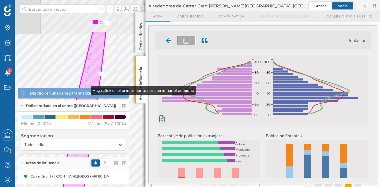
drag, startPoint x: 95, startPoint y: 38, endPoint x: 85, endPoint y: 101, distance: 63.1
click at [85, 101] on div "Marcas Capas Áreas Notificaciones 1 Estados Academy Contacta con nosotros Centr…" at bounding box center [190, 93] width 380 height 187
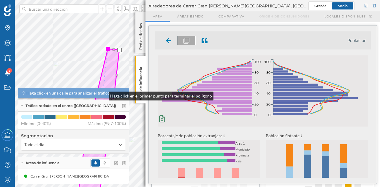
drag, startPoint x: 90, startPoint y: 79, endPoint x: 103, endPoint y: 95, distance: 19.8
click at [103, 95] on div "Marcas Capas Áreas Notificaciones 1 Estados Academy Contacta con nosotros Centr…" at bounding box center [190, 93] width 380 height 187
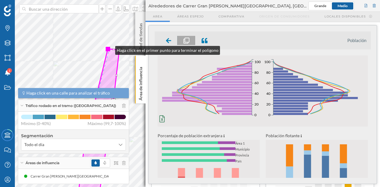
click at [109, 49] on div at bounding box center [108, 49] width 4 height 4
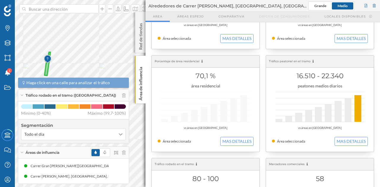
scroll to position [89, 0]
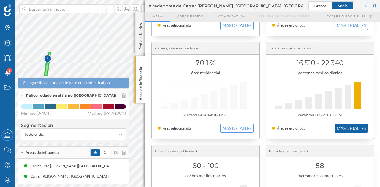
click at [343, 130] on button "MAS DETALLES" at bounding box center [350, 128] width 33 height 9
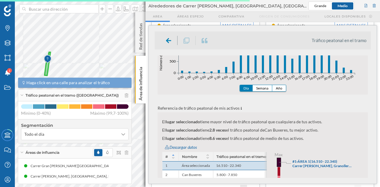
scroll to position [208, 0]
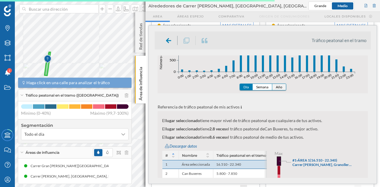
click at [281, 88] on button "Año" at bounding box center [279, 87] width 14 height 6
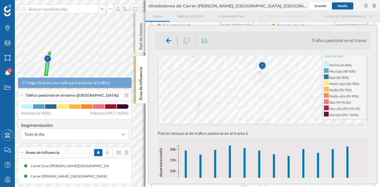
scroll to position [148, 0]
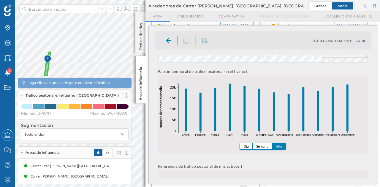
click at [264, 74] on p "Patrón temporal de tráfico peatonal en el tramo" at bounding box center [262, 71] width 210 height 7
click at [168, 42] on icon at bounding box center [168, 41] width 5 height 6
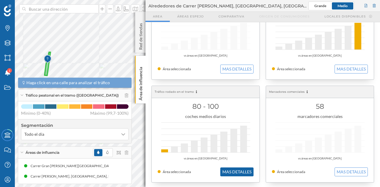
click at [237, 171] on button "MAS DETALLES" at bounding box center [236, 172] width 33 height 9
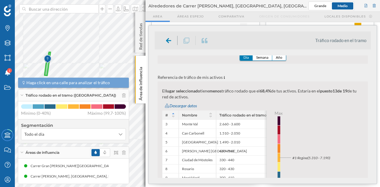
scroll to position [208, 0]
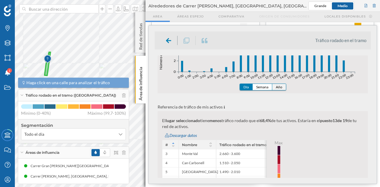
click at [281, 87] on button "Año" at bounding box center [279, 87] width 14 height 6
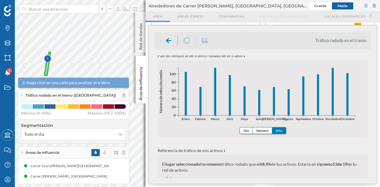
scroll to position [148, 0]
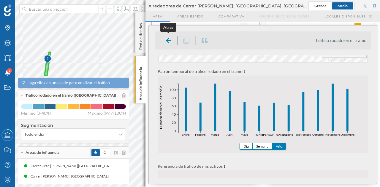
click at [165, 37] on div at bounding box center [168, 40] width 17 height 9
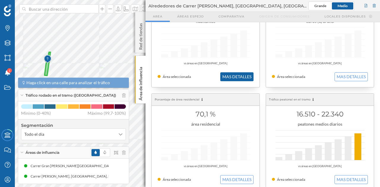
scroll to position [0, 0]
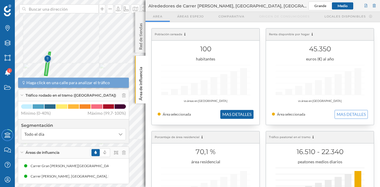
click at [238, 112] on button "MAS DETALLES" at bounding box center [236, 114] width 33 height 9
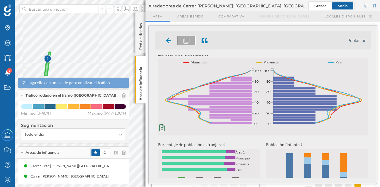
scroll to position [30, 0]
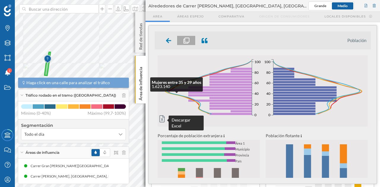
click at [162, 118] on icon at bounding box center [161, 118] width 5 height 7
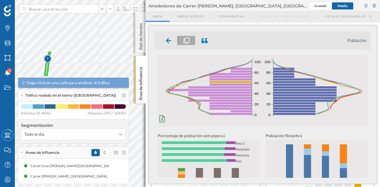
scroll to position [0, 0]
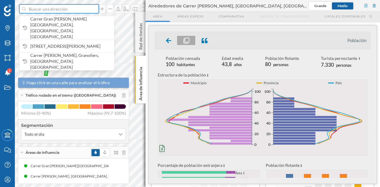
click at [66, 7] on input at bounding box center [59, 8] width 66 height 9
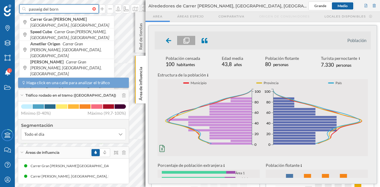
type input "passeig del born"
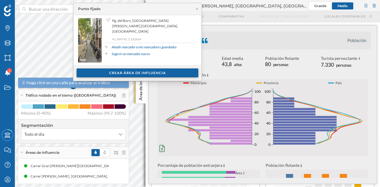
click at [137, 73] on div "Crear área de influencia" at bounding box center [138, 73] width 122 height 9
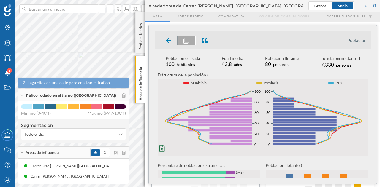
click at [58, 12] on div "Marcas Capas Áreas Notificaciones 1 Estados Academy Contacta con nosotros Centr…" at bounding box center [190, 93] width 380 height 187
click at [79, 84] on div "Marcas Capas Áreas Notificaciones 1 Estados Academy Contacta con nosotros Centr…" at bounding box center [190, 93] width 380 height 187
click at [93, 10] on div "Marcas Capas Áreas Notificaciones 1 Estados Academy Contacta con nosotros Centr…" at bounding box center [190, 93] width 380 height 187
click at [61, 7] on input at bounding box center [59, 8] width 66 height 9
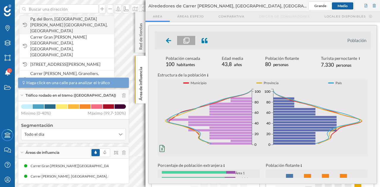
click at [66, 25] on span "Pg. del Born, Ciutat Vella, 08003 Barcelona, España" at bounding box center [70, 25] width 81 height 18
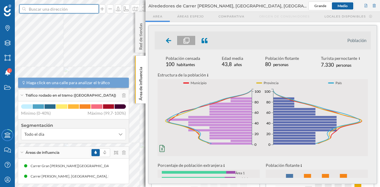
click at [46, 9] on input at bounding box center [59, 8] width 66 height 9
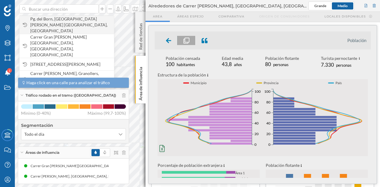
click at [52, 19] on span "Pg. del Born, Ciutat Vella, 08003 Barcelona, España" at bounding box center [70, 25] width 81 height 18
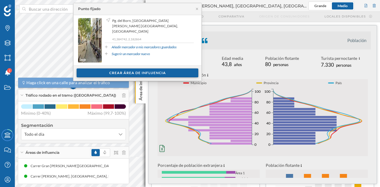
click at [107, 73] on div "Crear área de influencia" at bounding box center [138, 73] width 122 height 9
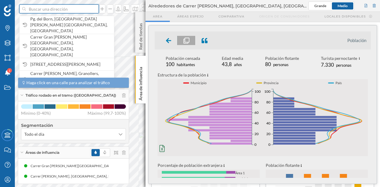
click at [73, 7] on input at bounding box center [59, 8] width 66 height 9
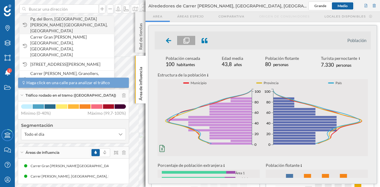
click at [73, 22] on span "Pg. del Born, Ciutat Vella, 08003 Barcelona, España" at bounding box center [70, 25] width 81 height 18
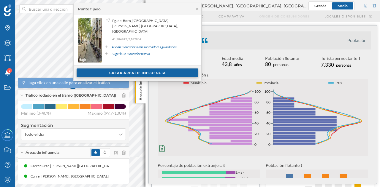
click at [121, 72] on div "Crear área de influencia" at bounding box center [138, 73] width 122 height 9
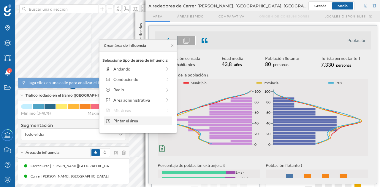
click at [128, 123] on div "Pintar el área" at bounding box center [141, 121] width 57 height 6
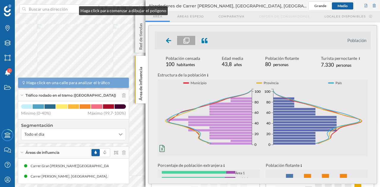
click at [73, 9] on div "Marcas Capas Áreas Notificaciones 1 Estados Academy Contacta con nosotros Centr…" at bounding box center [190, 93] width 380 height 187
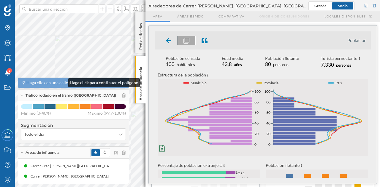
click at [62, 81] on div "Marcas Capas Áreas Notificaciones 1 Estados Academy Contacta con nosotros Centr…" at bounding box center [190, 93] width 380 height 187
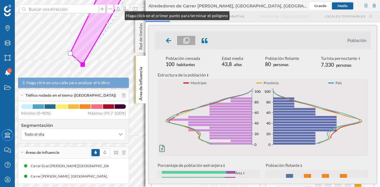
click at [122, 9] on div "Marcas Capas Áreas Notificaciones 1 Estados Academy Contacta con nosotros Centr…" at bounding box center [190, 93] width 380 height 187
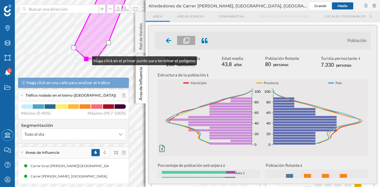
click at [86, 59] on div at bounding box center [86, 59] width 4 height 4
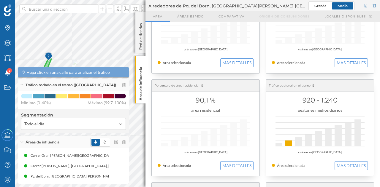
scroll to position [89, 0]
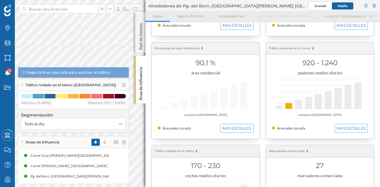
click at [48, 109] on div "Marcas Capas Áreas Notificaciones 1 Estados Academy Contacta con nosotros Centr…" at bounding box center [190, 93] width 380 height 187
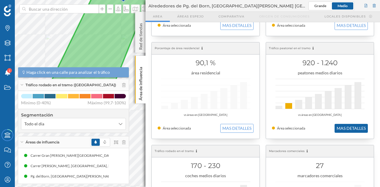
click at [346, 126] on button "MAS DETALLES" at bounding box center [350, 128] width 33 height 9
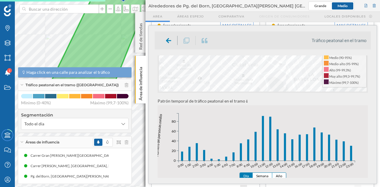
scroll to position [178, 0]
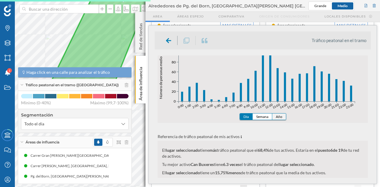
click at [279, 115] on button "Año" at bounding box center [279, 117] width 14 height 6
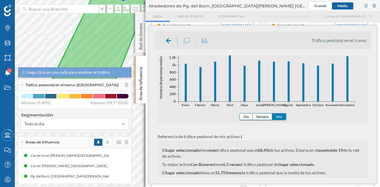
scroll to position [0, 0]
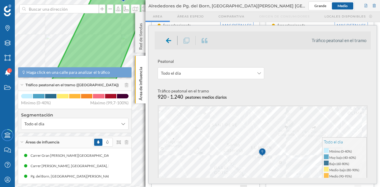
drag, startPoint x: 301, startPoint y: 62, endPoint x: 301, endPoint y: 50, distance: 12.8
click at [301, 50] on div "Tráfico peatonal en el tramo Peatonal Todo el día Tráfico peatonal en el tramo …" at bounding box center [263, 105] width 228 height 158
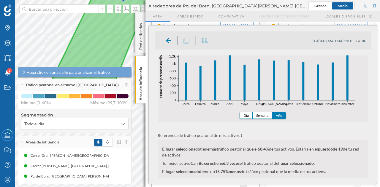
scroll to position [178, 0]
